Goal: Information Seeking & Learning: Learn about a topic

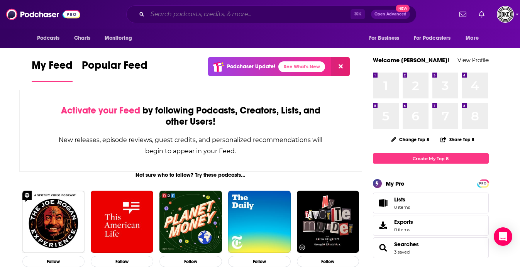
click at [256, 18] on input "Search podcasts, credits, & more..." at bounding box center [248, 14] width 203 height 12
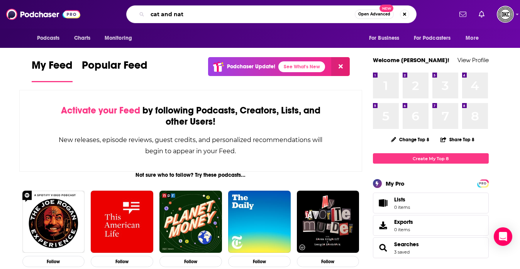
type input "cat and nat"
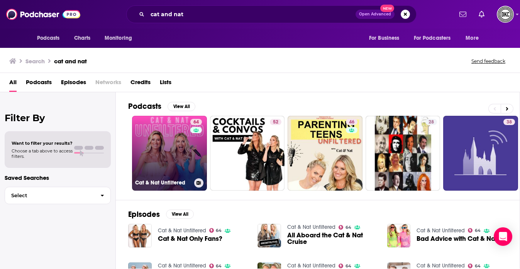
click at [172, 138] on link "64 Cat & Nat Unfiltered" at bounding box center [169, 153] width 75 height 75
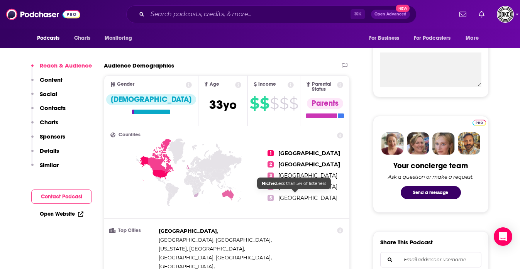
scroll to position [280, 0]
